Goal: Transaction & Acquisition: Purchase product/service

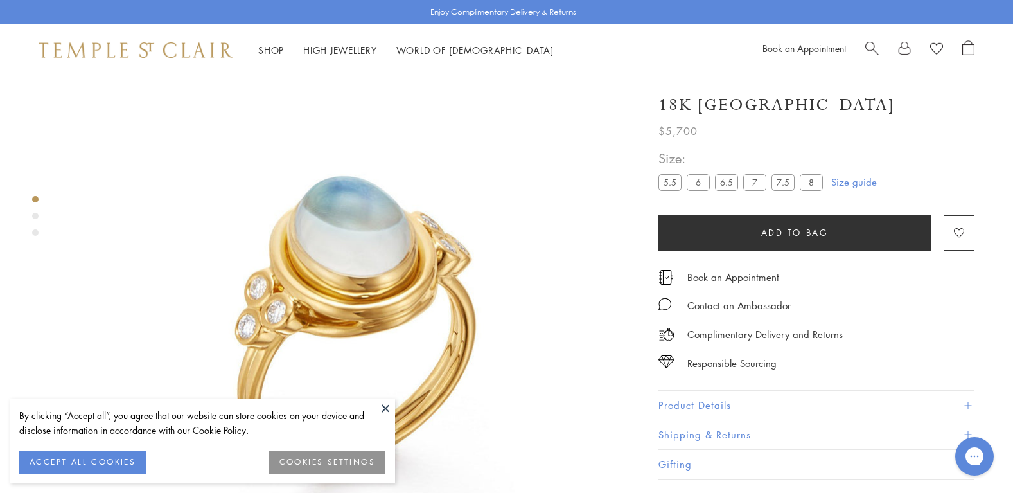
click at [699, 190] on label "6" at bounding box center [698, 182] width 23 height 16
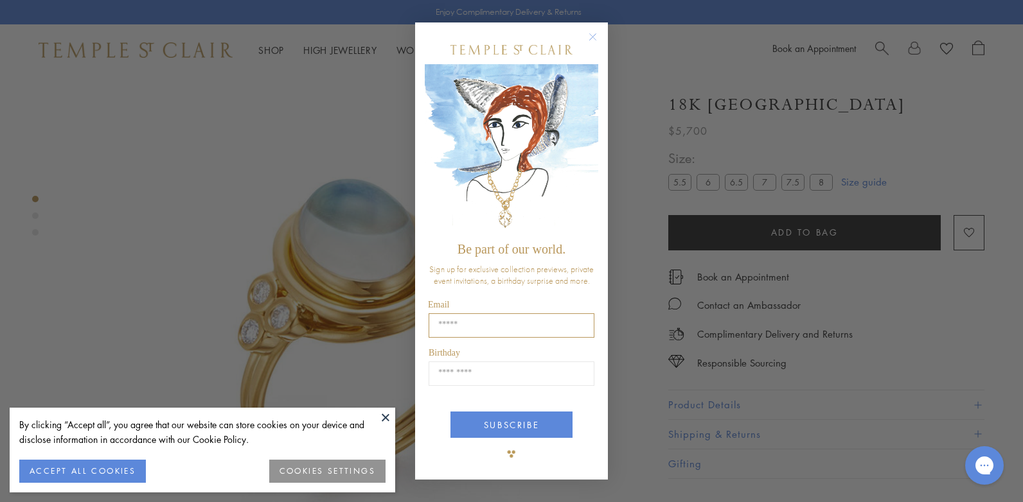
click at [447, 326] on input "Email" at bounding box center [511, 325] width 166 height 24
type input "**********"
click at [435, 369] on input "Birthday" at bounding box center [511, 374] width 166 height 24
click input "******" at bounding box center [0, 0] width 0 height 0
click at [442, 366] on input "Birthday" at bounding box center [511, 374] width 166 height 24
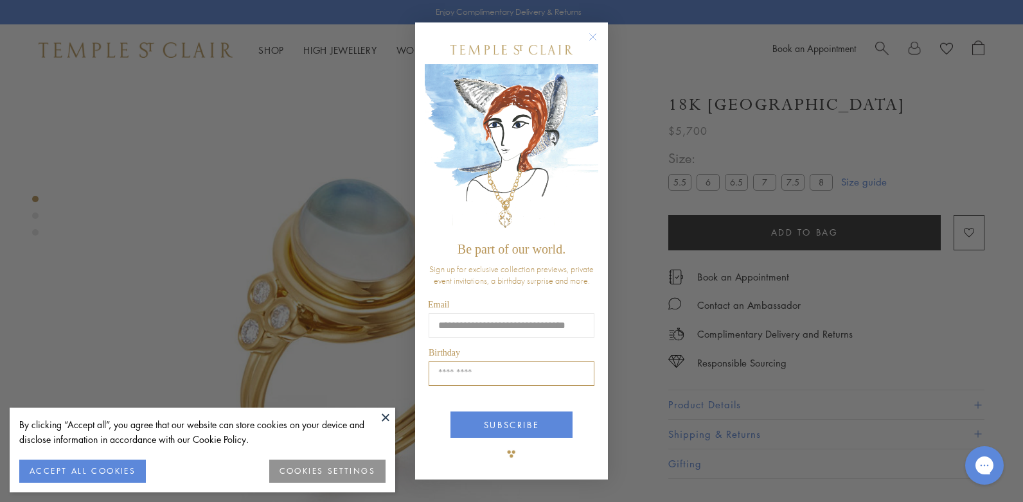
click at [455, 374] on input "Birthday" at bounding box center [511, 374] width 166 height 24
click at [478, 376] on input "Birthday" at bounding box center [511, 374] width 166 height 24
click at [443, 377] on input "Birthday" at bounding box center [511, 374] width 166 height 24
click at [434, 369] on input "Birthday" at bounding box center [511, 374] width 166 height 24
drag, startPoint x: 434, startPoint y: 370, endPoint x: 446, endPoint y: 371, distance: 12.9
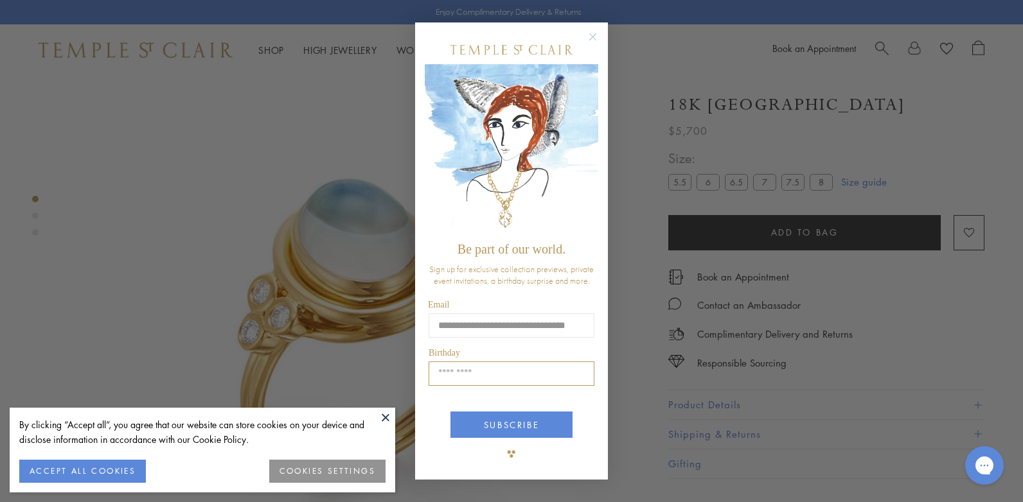
click at [434, 370] on input "Birthday" at bounding box center [511, 374] width 166 height 24
click at [464, 370] on input "Birthday" at bounding box center [511, 374] width 166 height 24
click at [451, 373] on input "Birthday" at bounding box center [511, 374] width 166 height 24
click at [387, 421] on button at bounding box center [385, 417] width 19 height 19
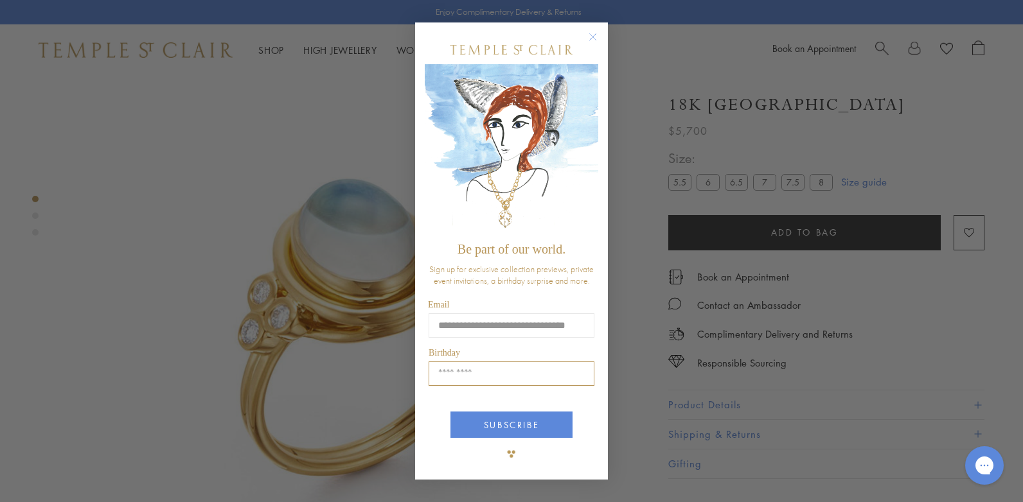
click at [439, 370] on input "Birthday" at bounding box center [511, 374] width 166 height 24
click at [603, 455] on form "**********" at bounding box center [511, 250] width 193 height 457
click at [480, 373] on input "Birthday" at bounding box center [511, 374] width 166 height 24
click at [459, 375] on input "Birthday" at bounding box center [511, 374] width 166 height 24
click at [458, 371] on input "Birthday" at bounding box center [511, 374] width 166 height 24
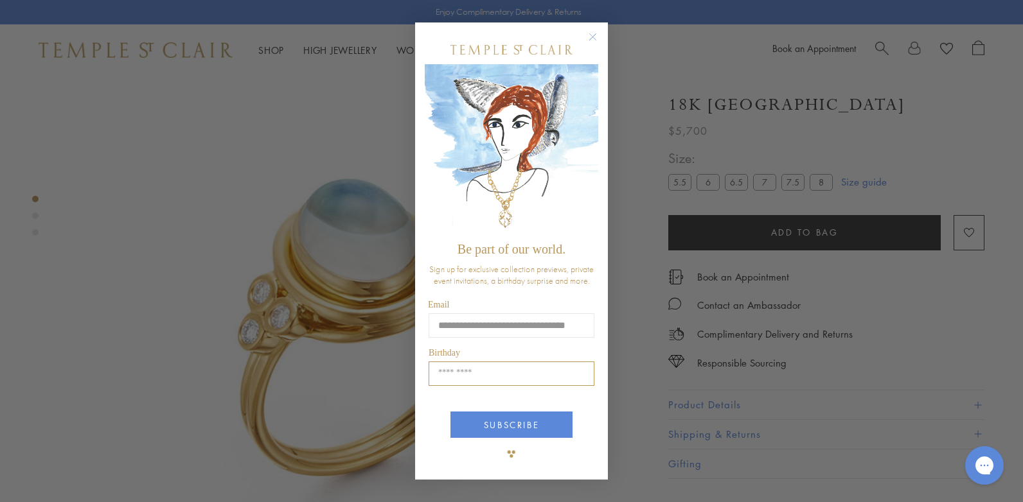
click at [458, 371] on input "Birthday" at bounding box center [511, 374] width 166 height 24
click at [457, 373] on input "Birthday" at bounding box center [511, 374] width 166 height 24
click at [457, 371] on input "Birthday" at bounding box center [511, 374] width 166 height 24
click at [457, 370] on input "Birthday" at bounding box center [511, 374] width 166 height 24
click at [461, 370] on input "Birthday" at bounding box center [511, 374] width 166 height 24
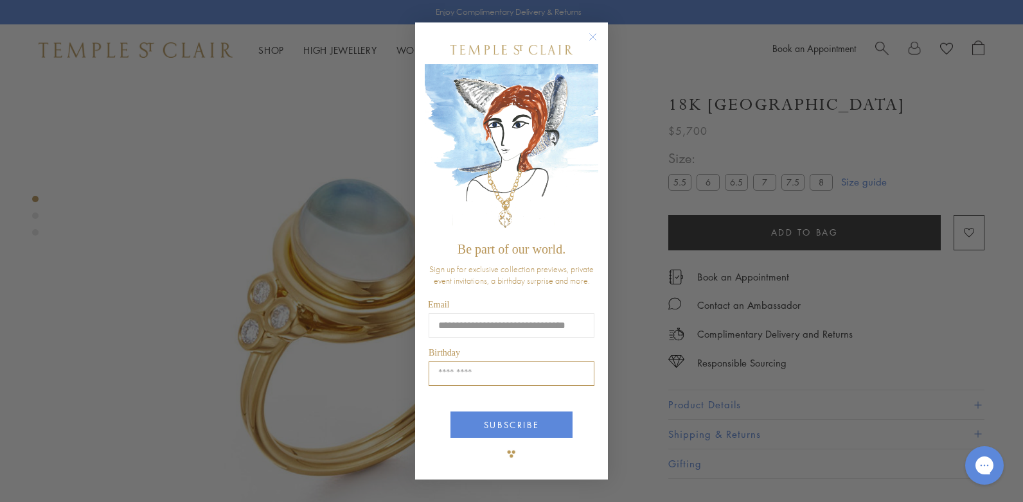
click at [461, 369] on input "Birthday" at bounding box center [511, 374] width 166 height 24
click at [465, 373] on input "Birthday" at bounding box center [511, 374] width 166 height 24
click at [500, 369] on input "Birthday" at bounding box center [511, 374] width 166 height 24
click at [498, 369] on input "Birthday" at bounding box center [511, 374] width 166 height 24
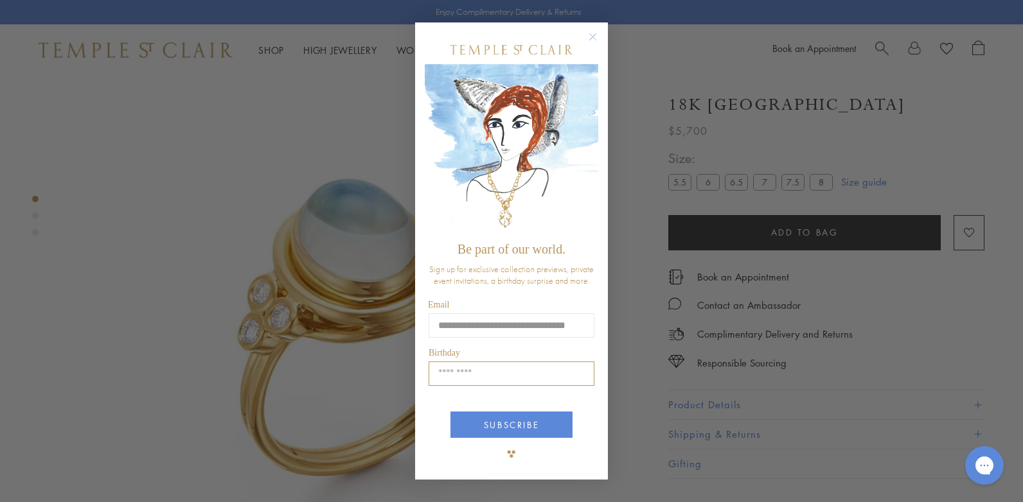
click at [452, 365] on input "Birthday" at bounding box center [511, 374] width 166 height 24
click at [453, 373] on input "Birthday" at bounding box center [511, 374] width 166 height 24
drag, startPoint x: 454, startPoint y: 373, endPoint x: 485, endPoint y: 348, distance: 40.2
click at [471, 351] on div "**********" at bounding box center [511, 251] width 173 height 432
click at [590, 35] on circle "Close dialog" at bounding box center [592, 37] width 15 height 15
